Goal: Information Seeking & Learning: Learn about a topic

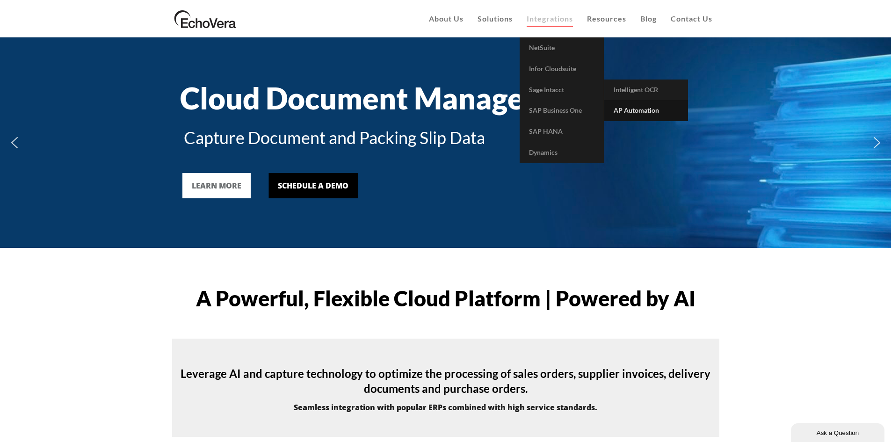
click at [650, 113] on span "AP Automation" at bounding box center [636, 110] width 45 height 8
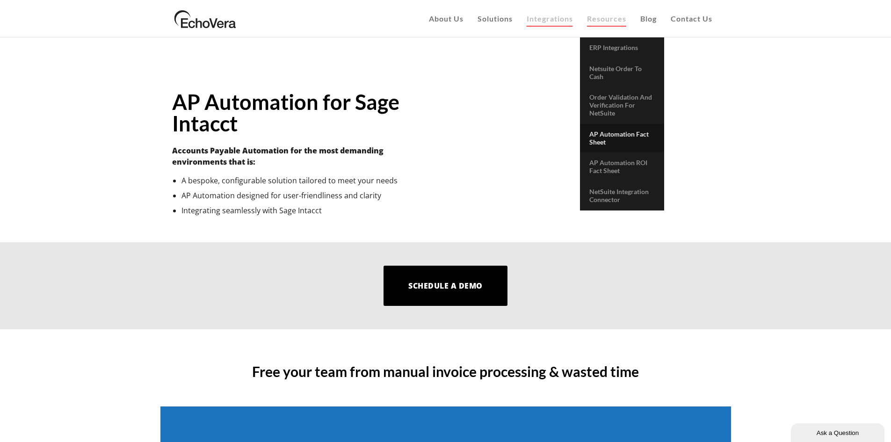
click at [623, 132] on span "AP Automation Fact Sheet" at bounding box center [618, 138] width 59 height 16
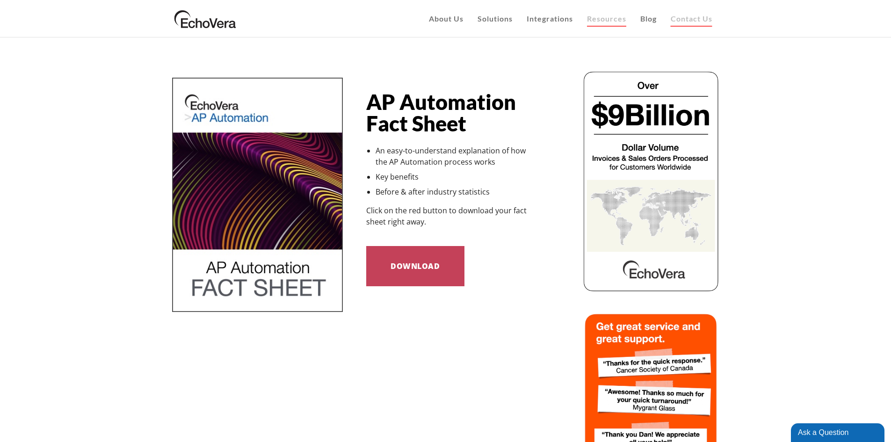
click at [684, 20] on span "Contact Us" at bounding box center [692, 18] width 42 height 9
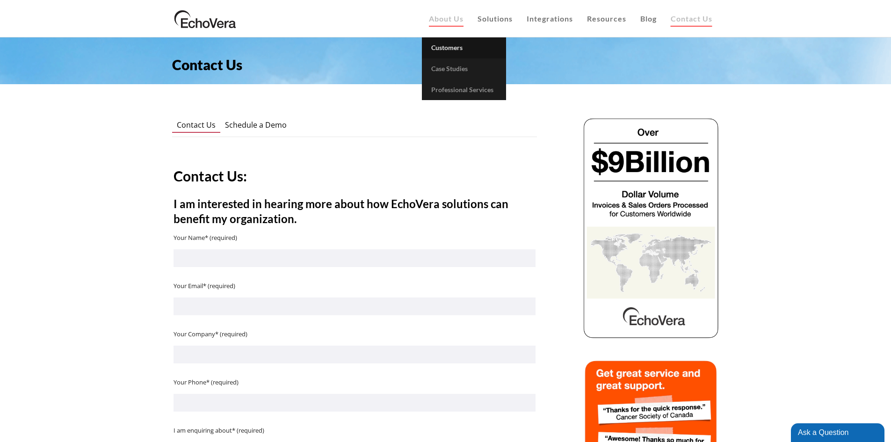
click at [447, 44] on span "Customers" at bounding box center [446, 48] width 31 height 8
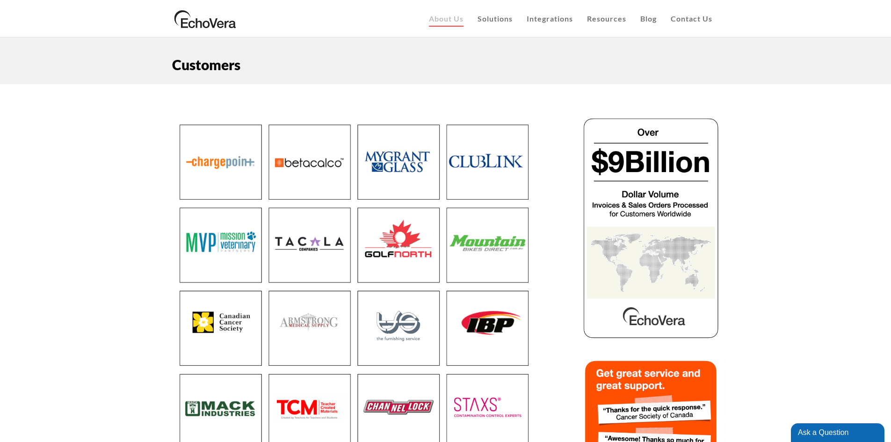
drag, startPoint x: 446, startPoint y: 69, endPoint x: 92, endPoint y: 271, distance: 407.8
click at [90, 272] on div "Customers EchoVera Inc. provides Sales Order Automation, Intelligent OCR and AP…" at bounding box center [445, 333] width 891 height 592
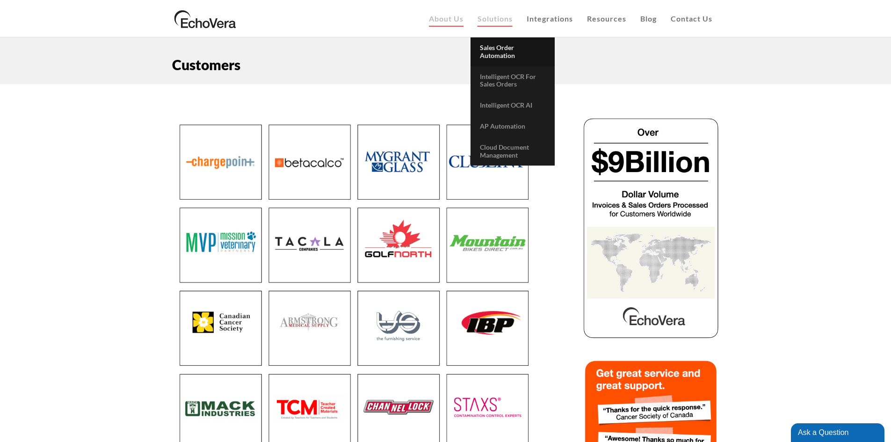
click at [494, 52] on span "Sales Order Automation" at bounding box center [497, 52] width 35 height 16
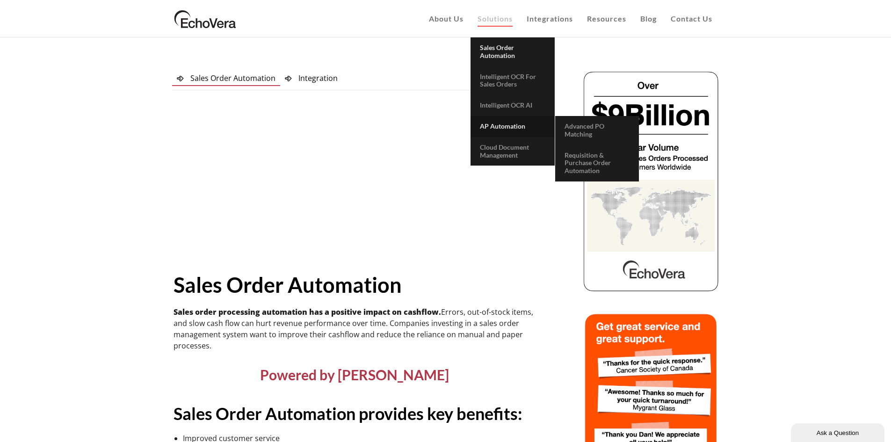
click at [495, 124] on span "AP Automation" at bounding box center [502, 126] width 45 height 8
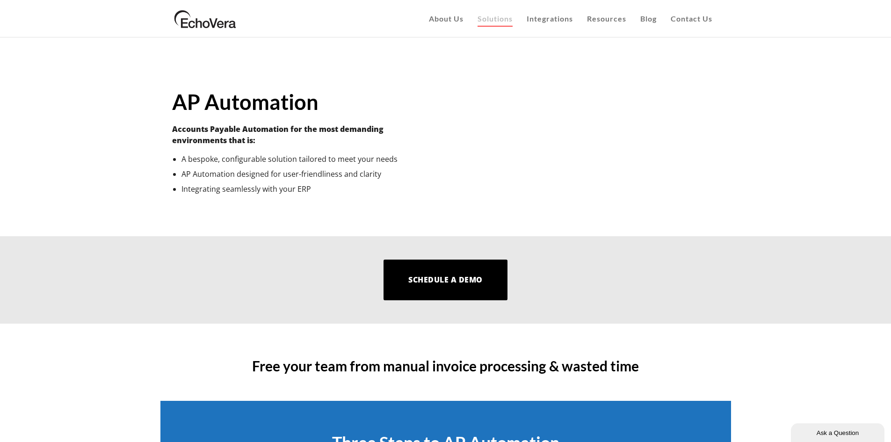
drag, startPoint x: 537, startPoint y: 247, endPoint x: 350, endPoint y: 258, distance: 186.6
click at [350, 258] on div at bounding box center [445, 279] width 891 height 87
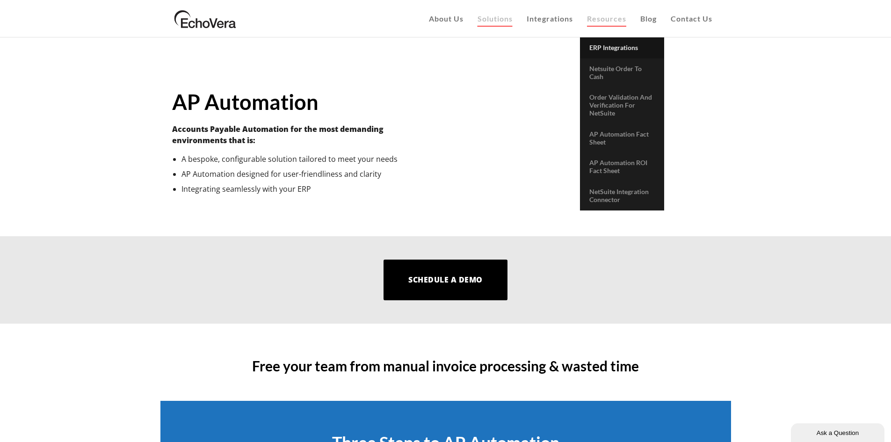
click at [602, 49] on span "ERP Integrations" at bounding box center [613, 48] width 49 height 8
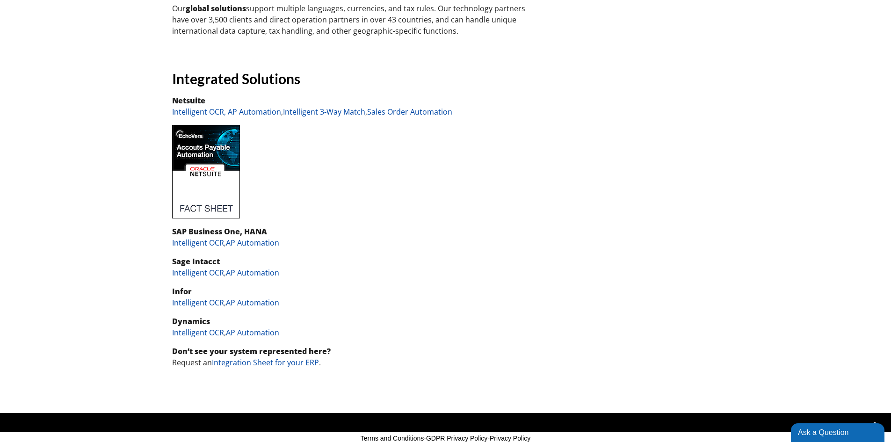
scroll to position [689, 0]
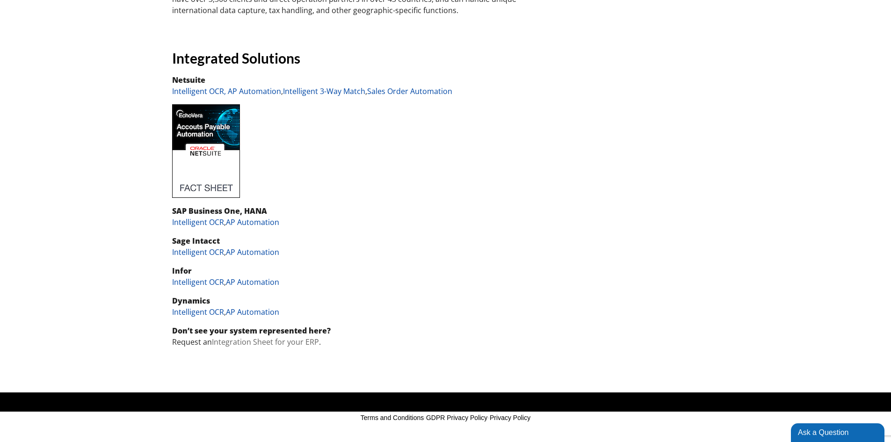
click at [294, 342] on link "Integration Sheet for your ERP" at bounding box center [265, 342] width 107 height 10
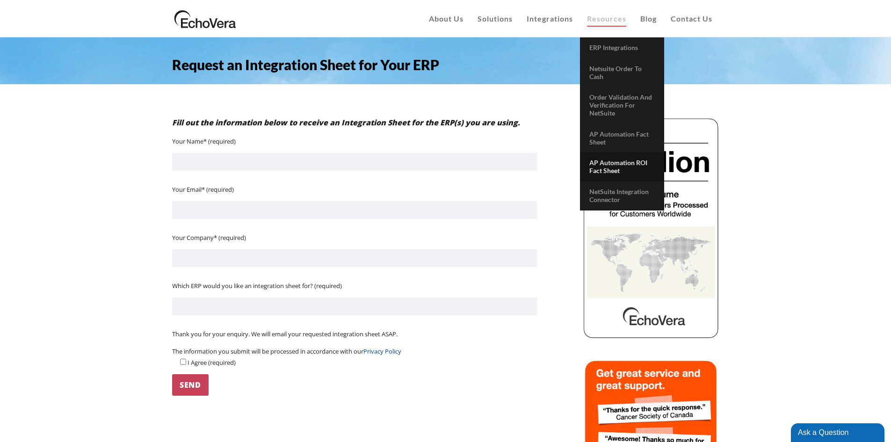
click at [619, 167] on span "AP Automation ROI Fact Sheet" at bounding box center [618, 167] width 58 height 16
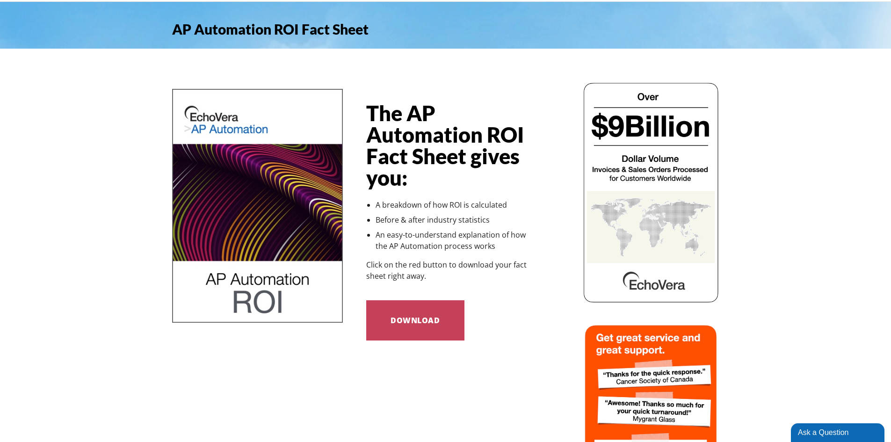
scroll to position [47, 0]
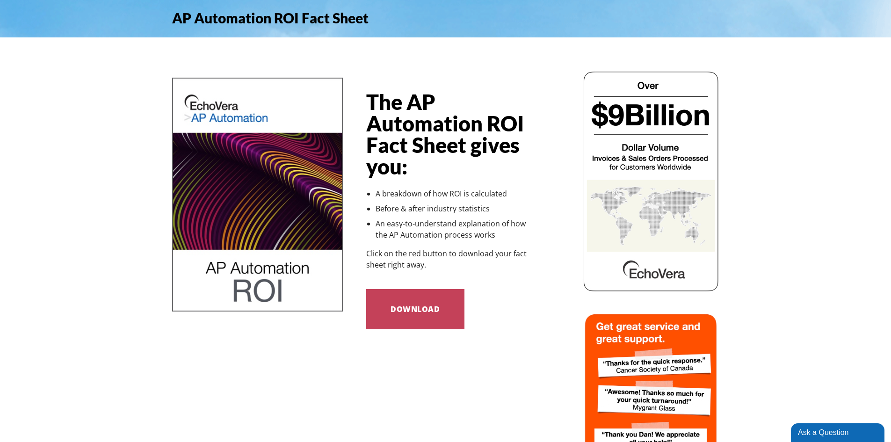
drag, startPoint x: 498, startPoint y: 170, endPoint x: 459, endPoint y: 100, distance: 80.4
click at [459, 100] on h1 "The AP Automation ROI Fact Sheet gives you:" at bounding box center [451, 134] width 171 height 86
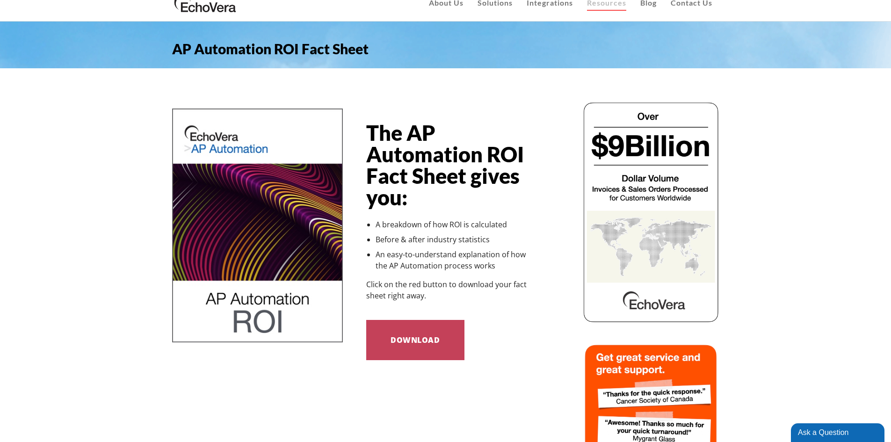
scroll to position [0, 0]
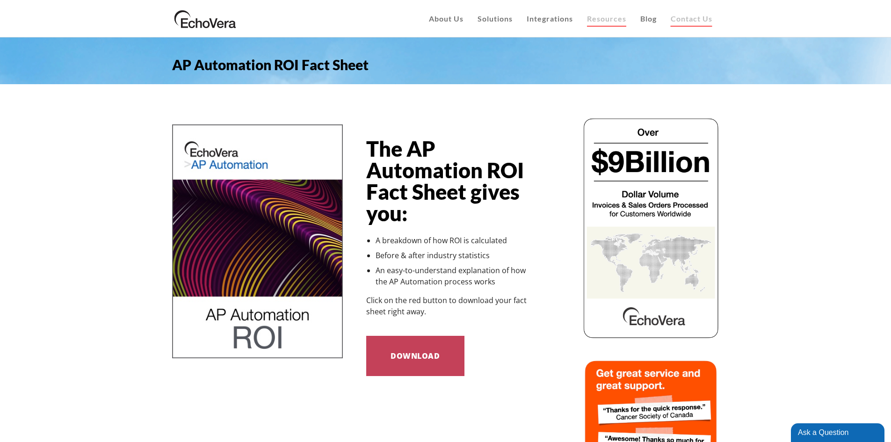
click at [687, 18] on span "Contact Us" at bounding box center [692, 18] width 42 height 9
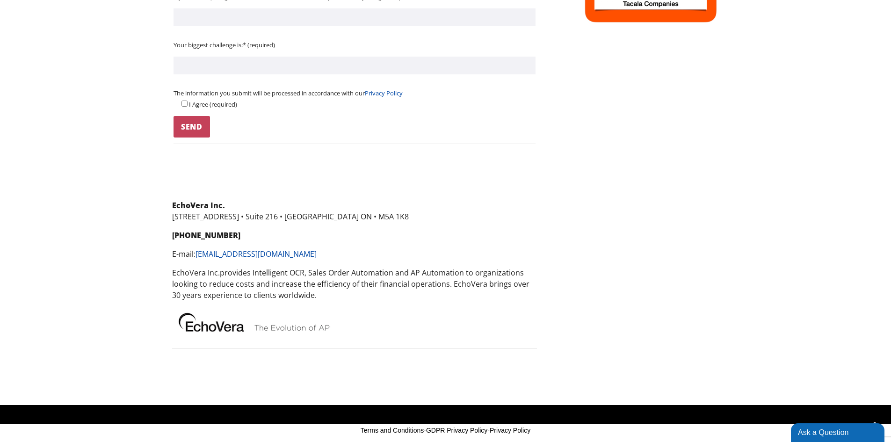
scroll to position [504, 0]
